Goal: Task Accomplishment & Management: Use online tool/utility

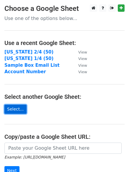
click at [15, 108] on link "Select..." at bounding box center [15, 109] width 22 height 9
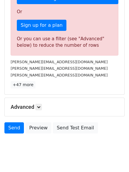
scroll to position [206, 0]
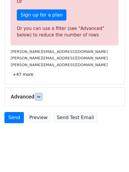
click at [40, 96] on icon at bounding box center [39, 97] width 4 height 4
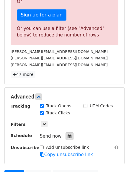
click at [62, 135] on div "Send now" at bounding box center [74, 137] width 69 height 8
click at [65, 135] on div at bounding box center [69, 137] width 8 height 8
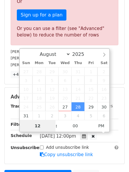
scroll to position [169, 0]
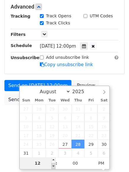
type input "2025-08-28 11:00"
type input "11"
click at [54, 167] on span at bounding box center [53, 167] width 4 height 6
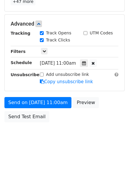
click at [111, 120] on body "New Campaign Daily emails left: 0 Google Sheet: Texas 3/4 (50) 1. Write your em…" at bounding box center [64, 1] width 129 height 297
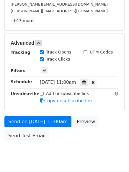
scroll to position [147, 0]
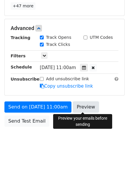
click at [87, 105] on link "Preview" at bounding box center [86, 107] width 26 height 11
click at [89, 108] on link "Preview" at bounding box center [86, 107] width 26 height 11
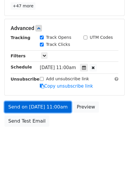
click at [27, 105] on link "Send on Aug 28 at 11:00am" at bounding box center [37, 107] width 67 height 11
